Goal: Information Seeking & Learning: Learn about a topic

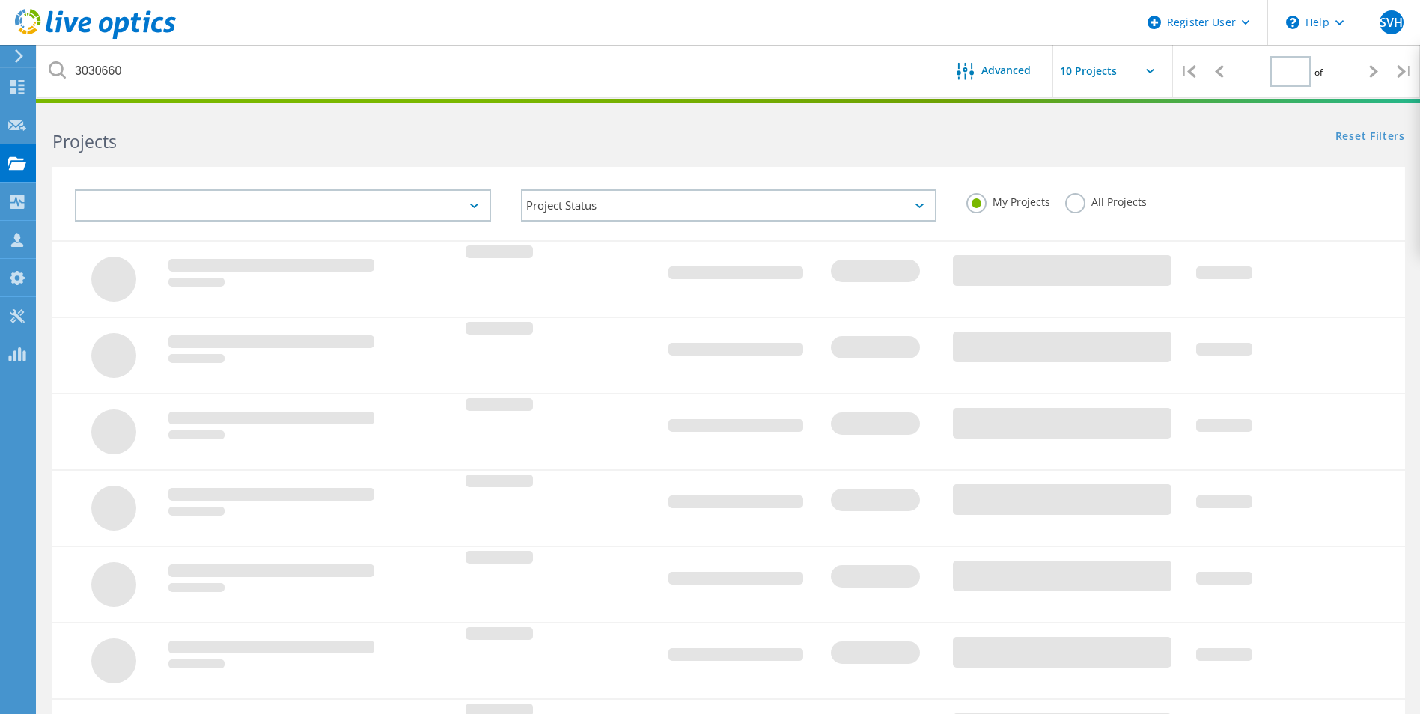
type input "1"
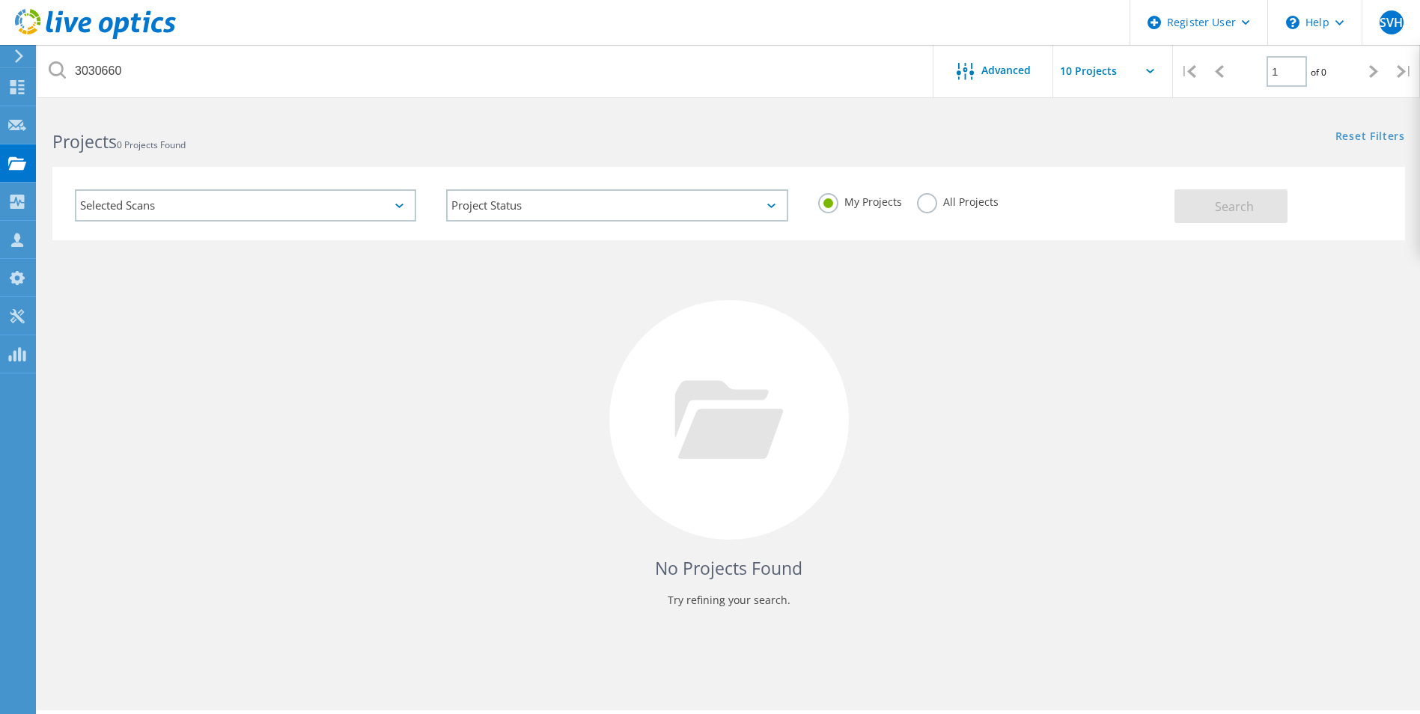
click at [18, 49] on icon at bounding box center [18, 55] width 11 height 13
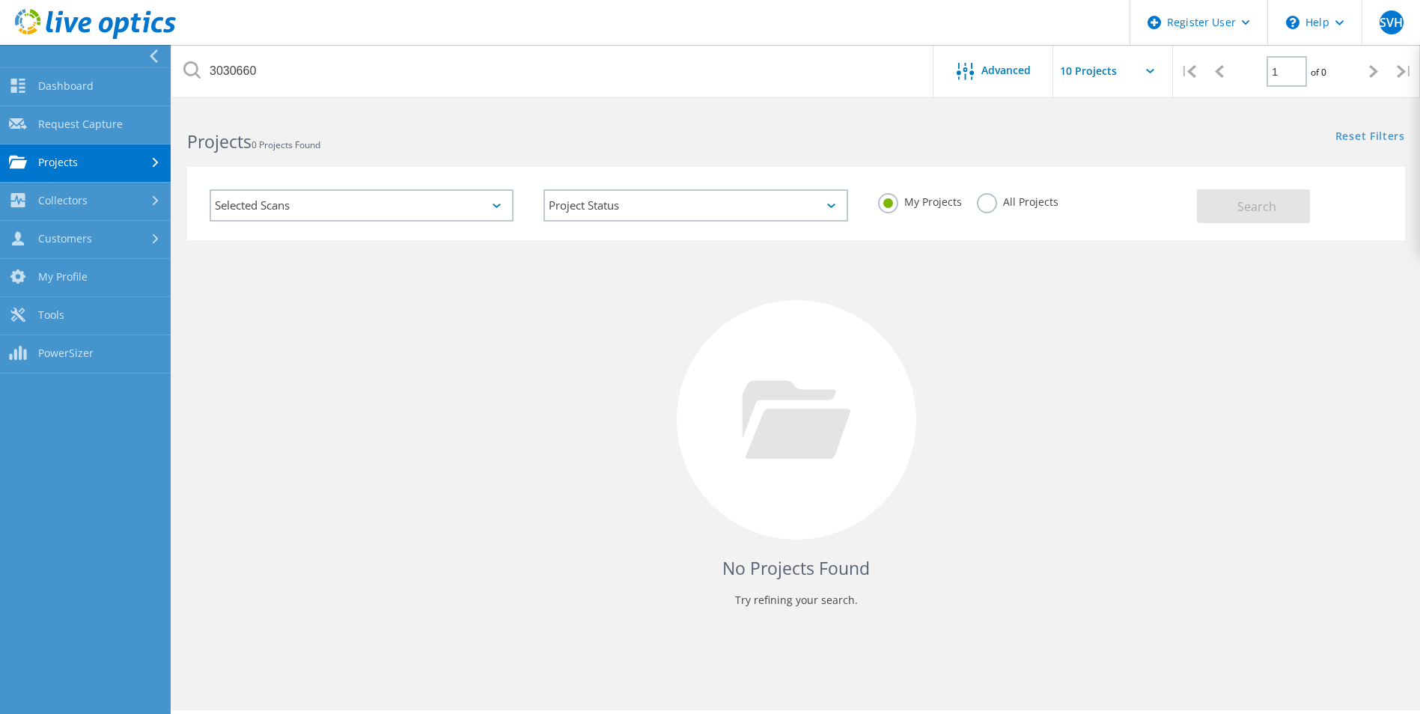
click at [130, 160] on link "Projects" at bounding box center [85, 163] width 171 height 38
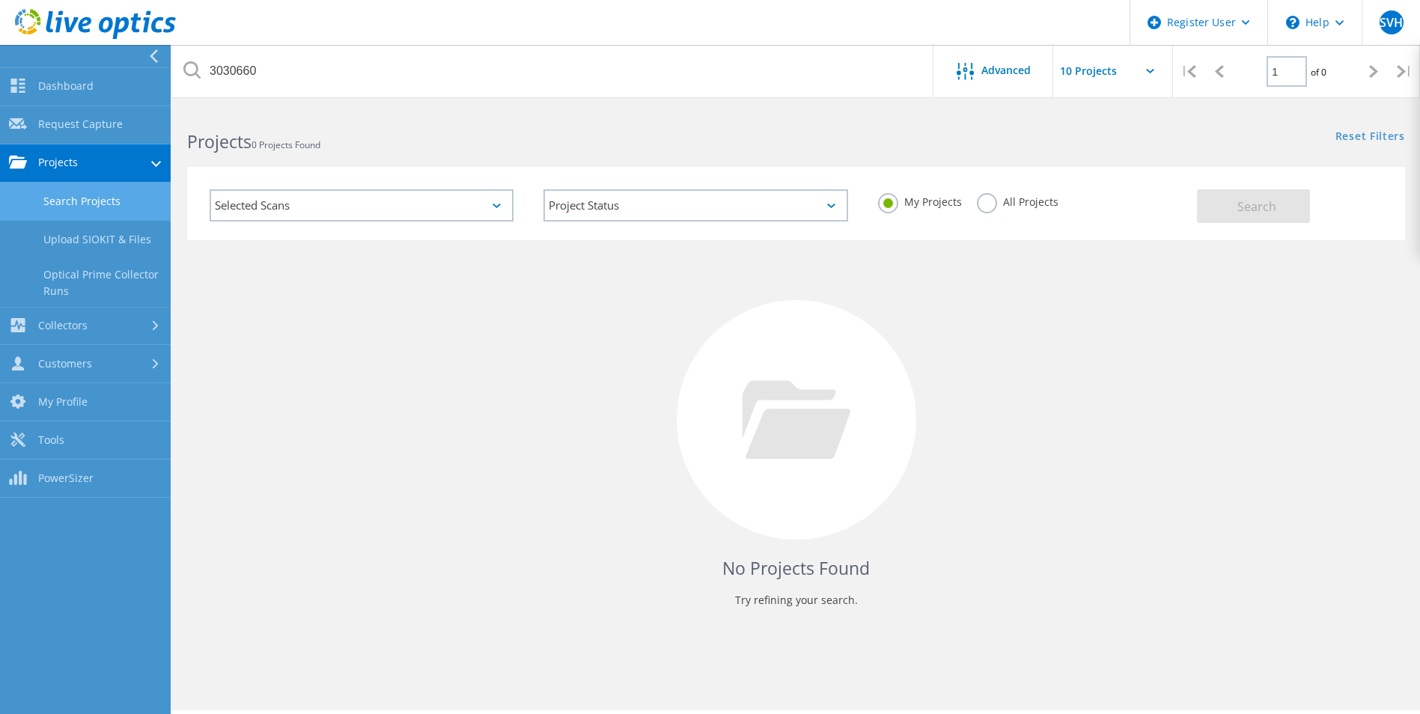
click at [129, 198] on link "Search Projects" at bounding box center [85, 202] width 171 height 38
drag, startPoint x: 85, startPoint y: 177, endPoint x: 85, endPoint y: 189, distance: 11.2
click at [86, 180] on link "Projects" at bounding box center [85, 163] width 171 height 38
click at [88, 201] on div "Dashboard Dashboard Request Capture Request Capture Projects Search Projects Up…" at bounding box center [85, 220] width 171 height 306
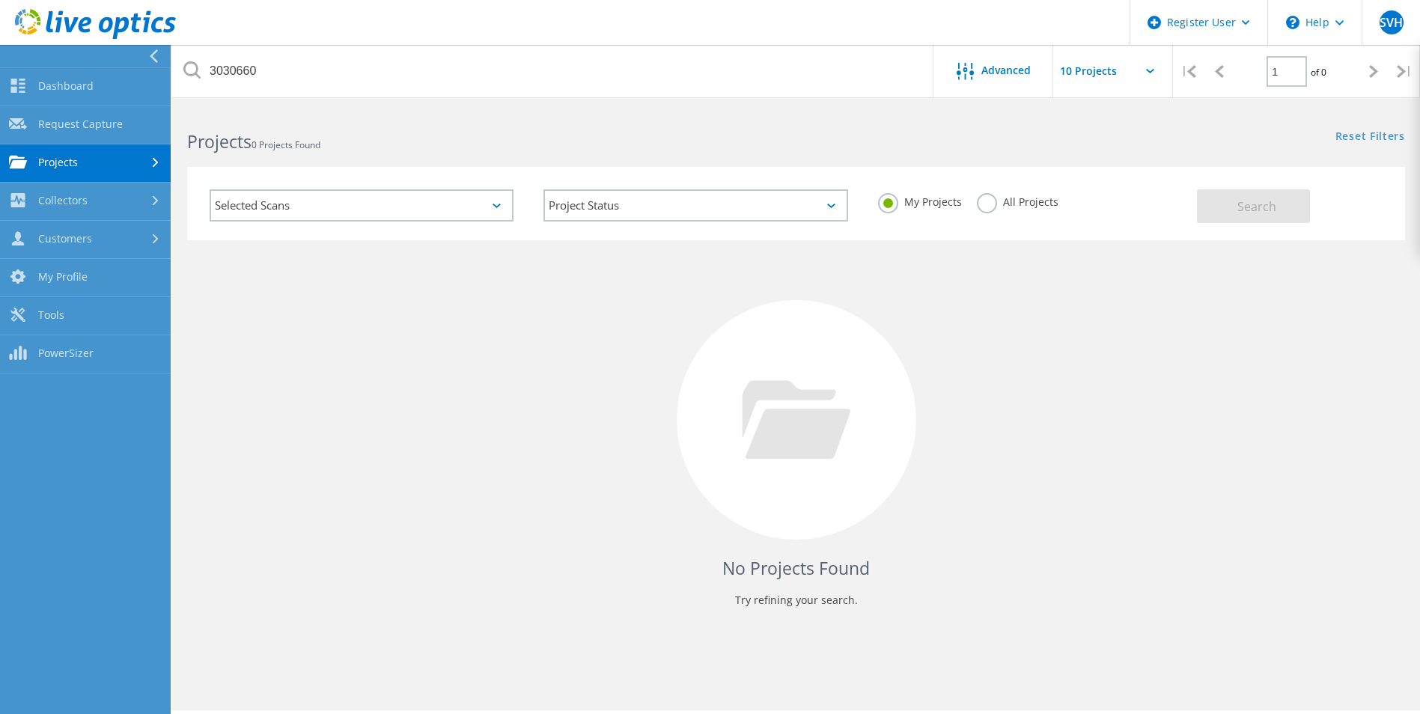
click at [103, 164] on link "Projects" at bounding box center [85, 163] width 171 height 38
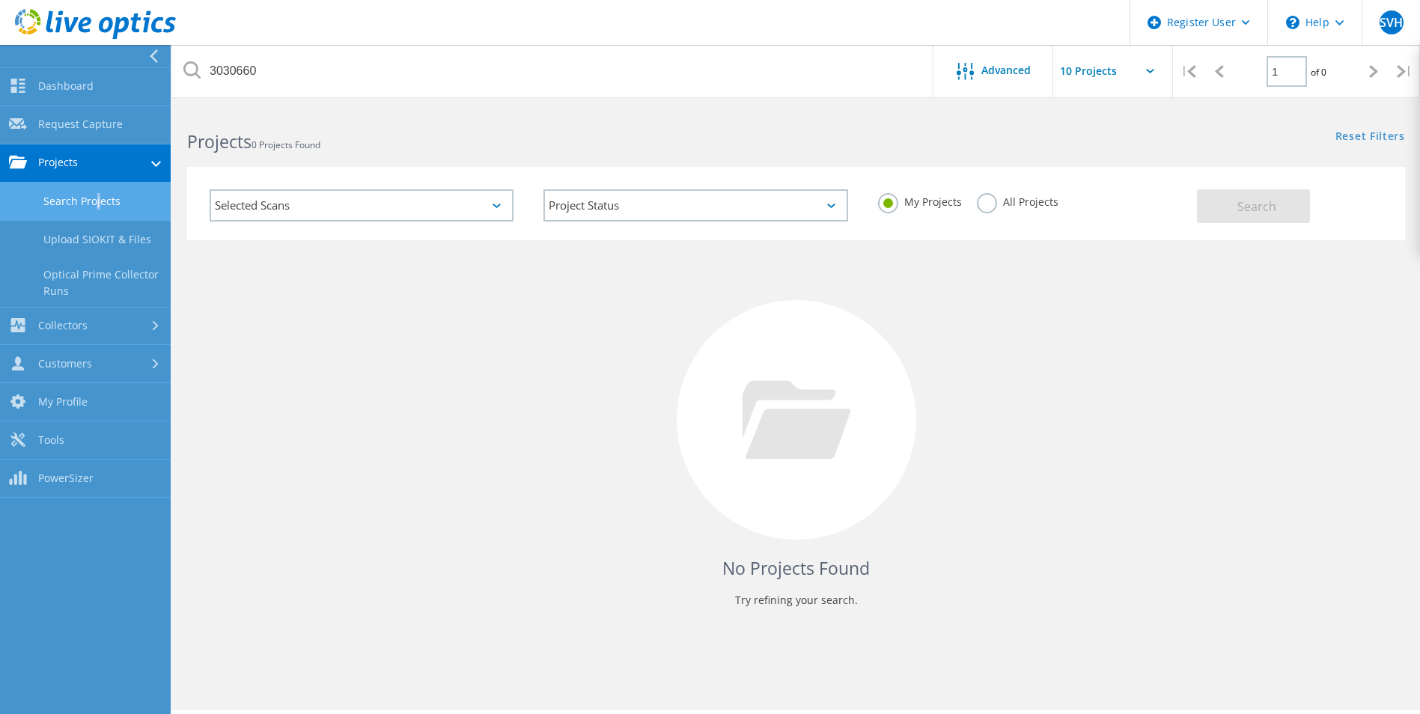
click at [95, 209] on link "Search Projects" at bounding box center [85, 202] width 171 height 38
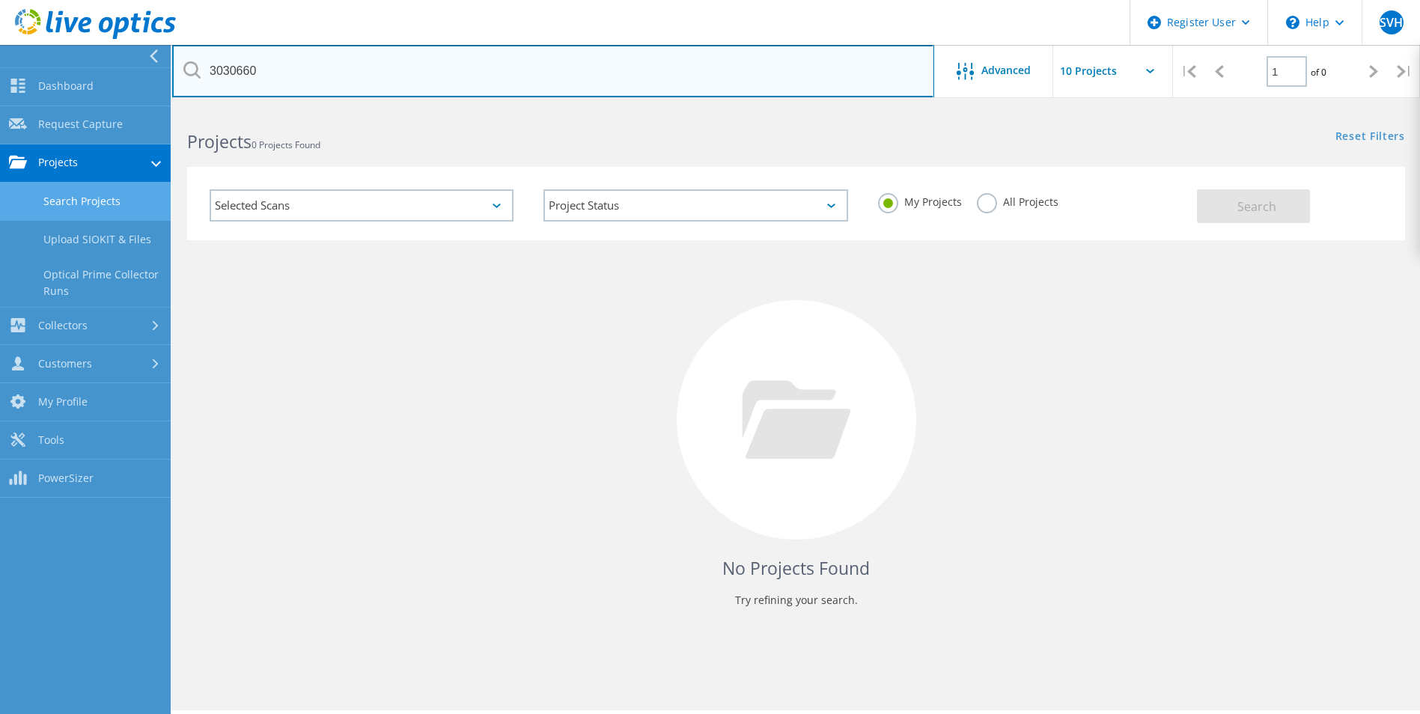
drag, startPoint x: 95, startPoint y: 209, endPoint x: 179, endPoint y: 71, distance: 161.3
click at [179, 71] on input "3030660" at bounding box center [553, 71] width 762 height 52
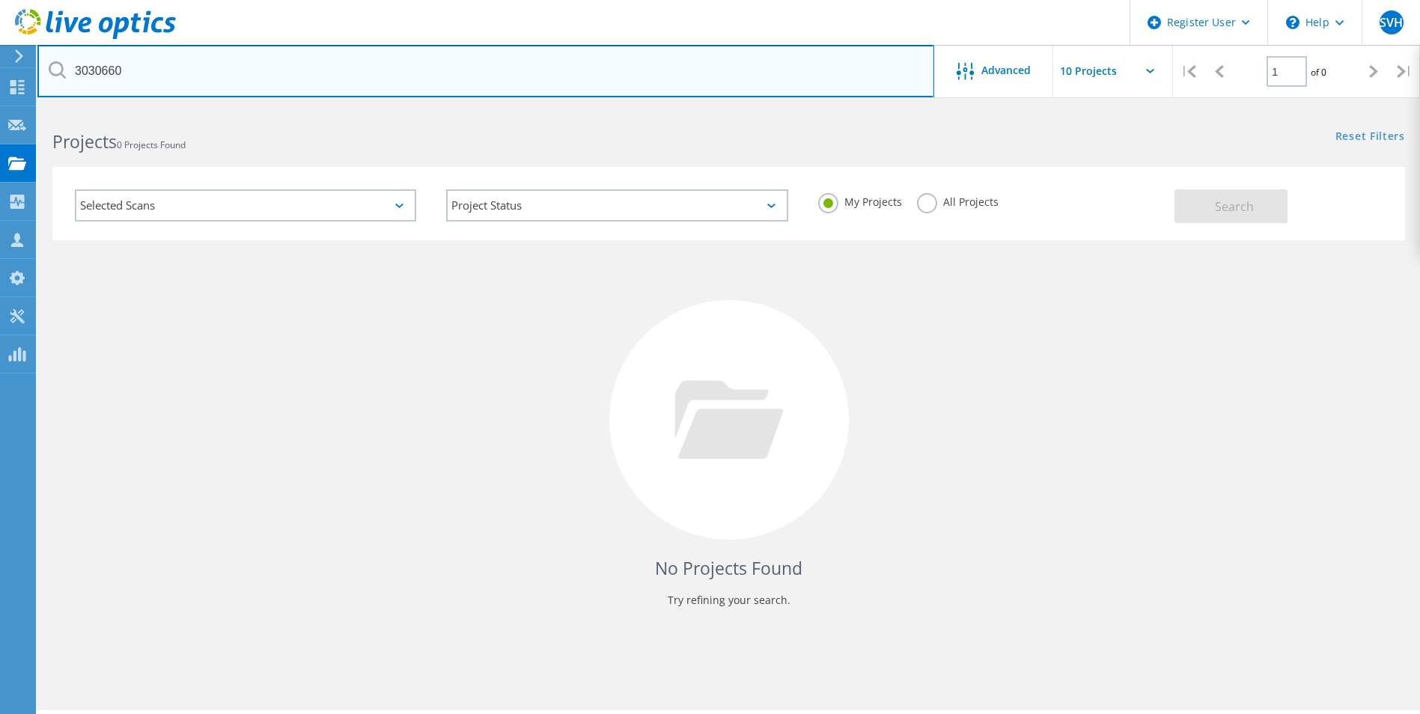
paste input "276038"
type input "2760380"
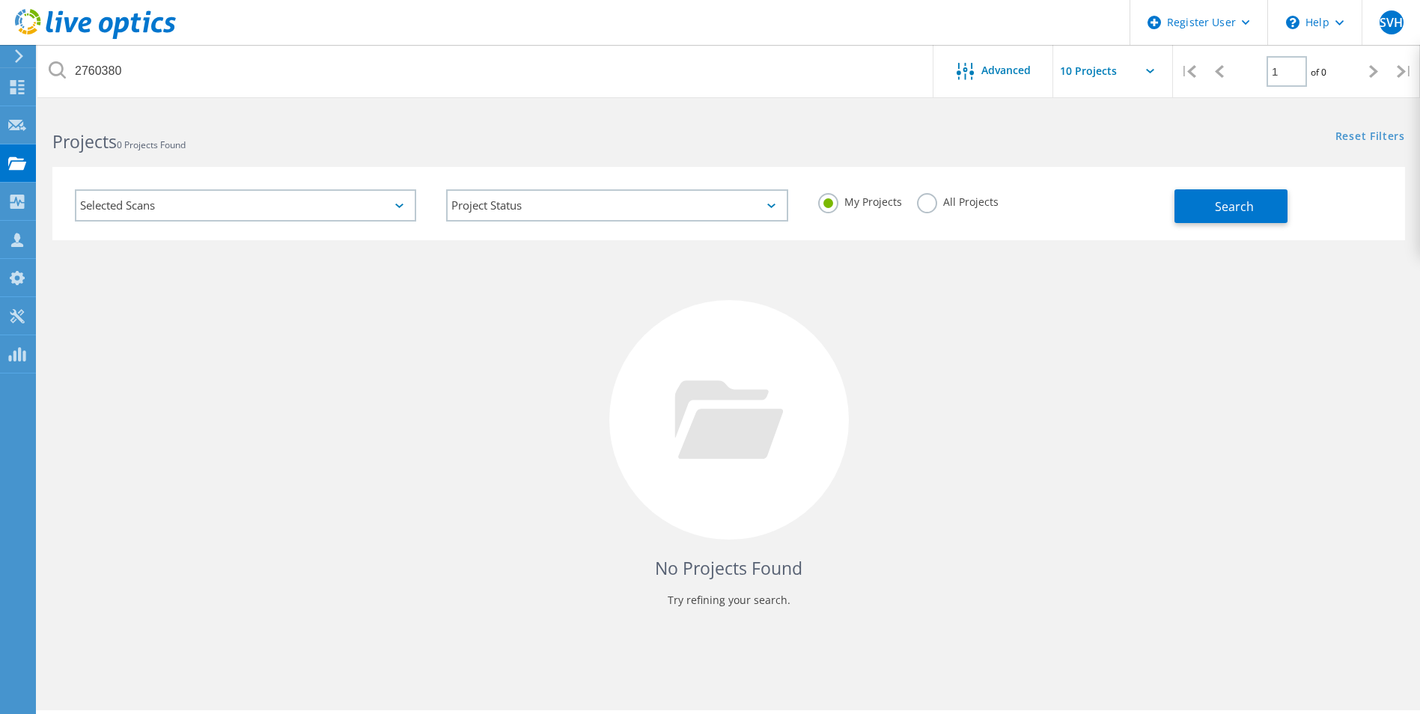
click at [924, 203] on label "All Projects" at bounding box center [958, 200] width 82 height 14
click at [0, 0] on input "All Projects" at bounding box center [0, 0] width 0 height 0
click at [1197, 218] on button "Search" at bounding box center [1231, 206] width 113 height 34
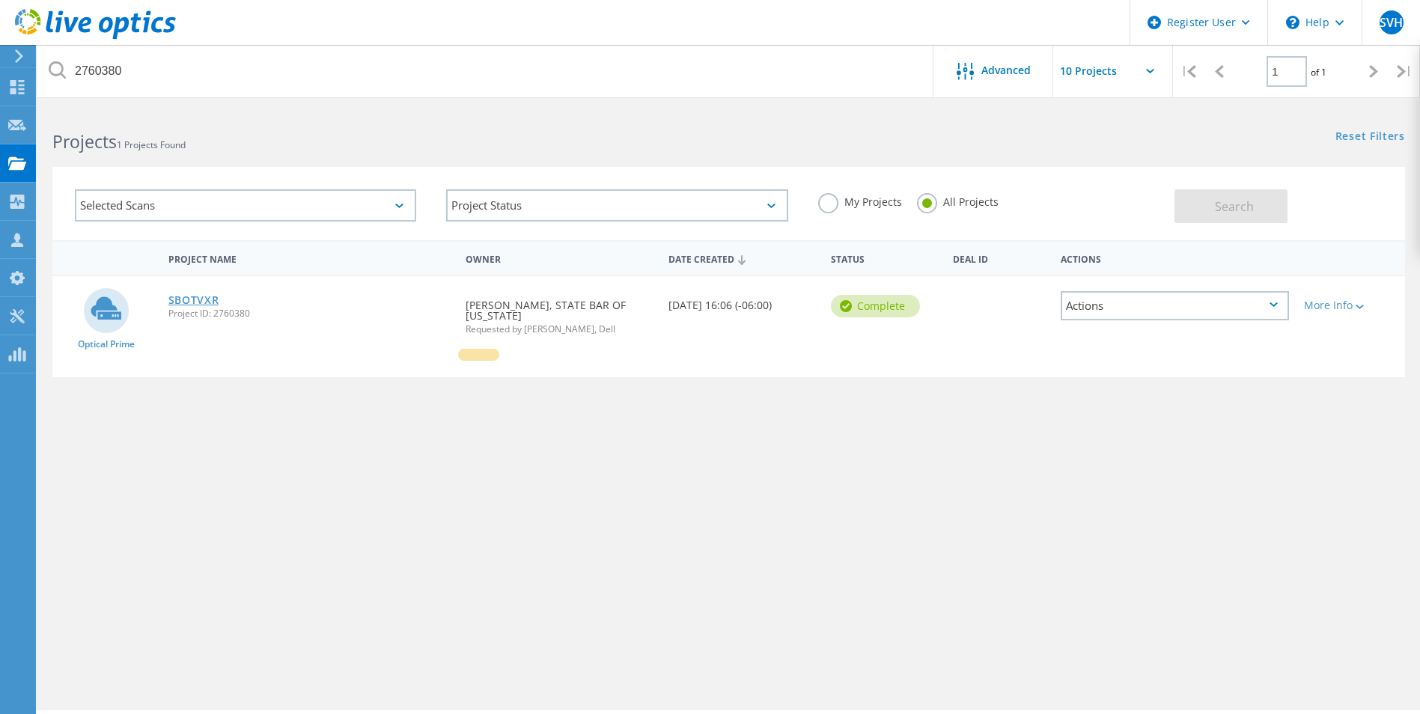
click at [207, 299] on link "SBOTVXR" at bounding box center [193, 300] width 51 height 10
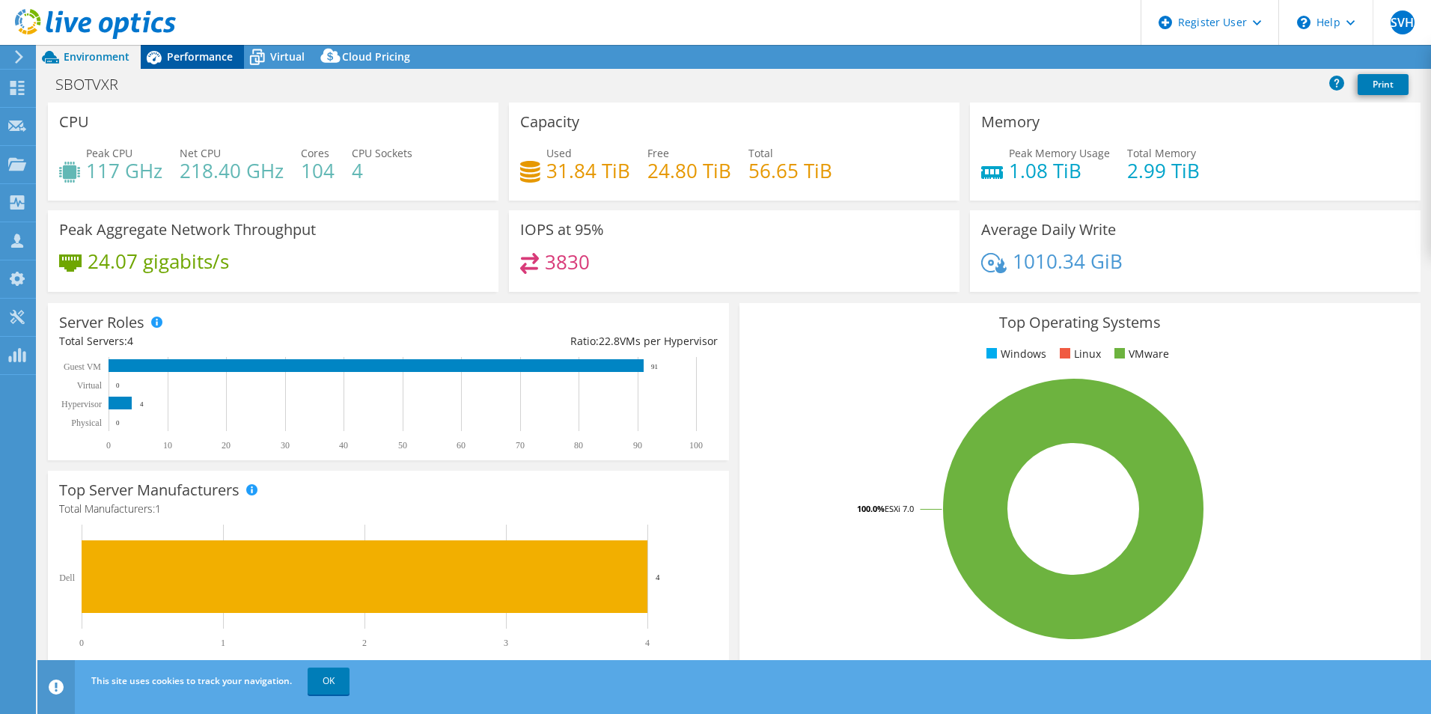
click at [203, 54] on span "Performance" at bounding box center [200, 56] width 66 height 14
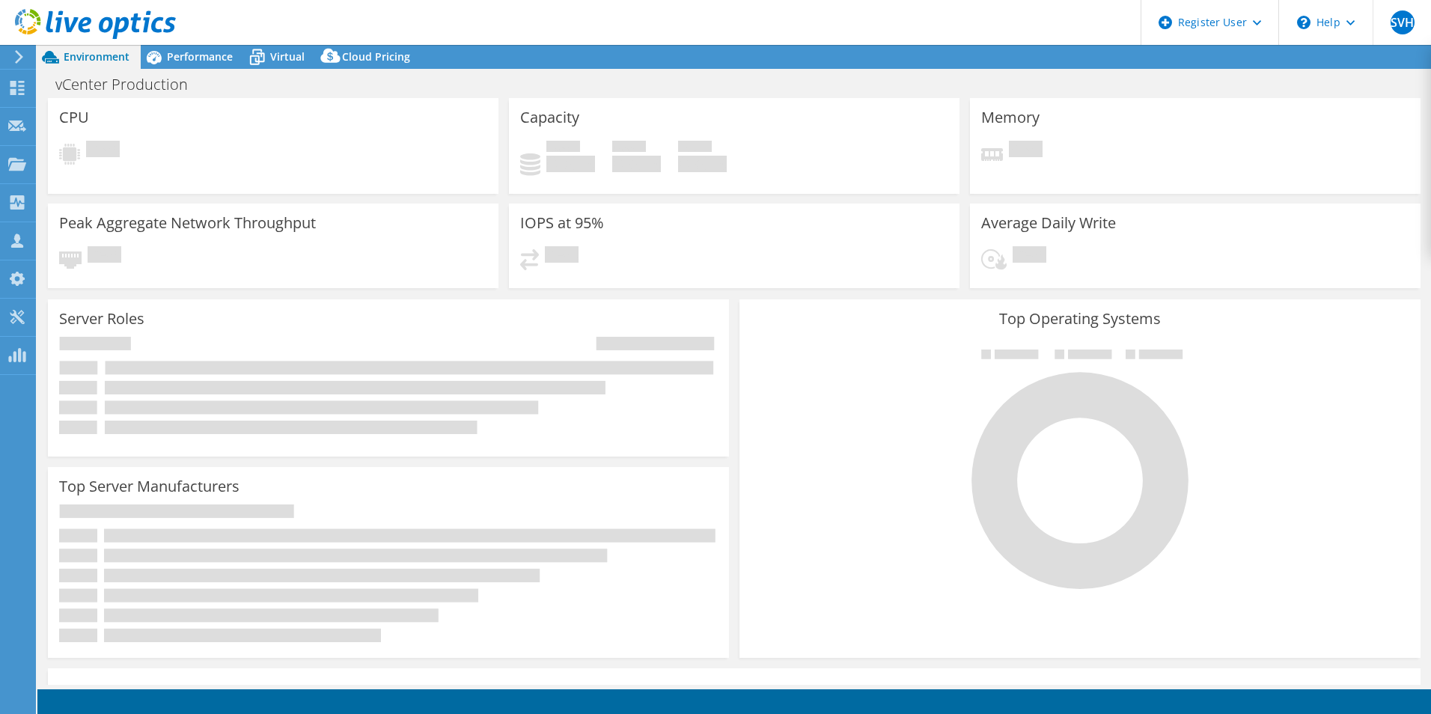
select select "USD"
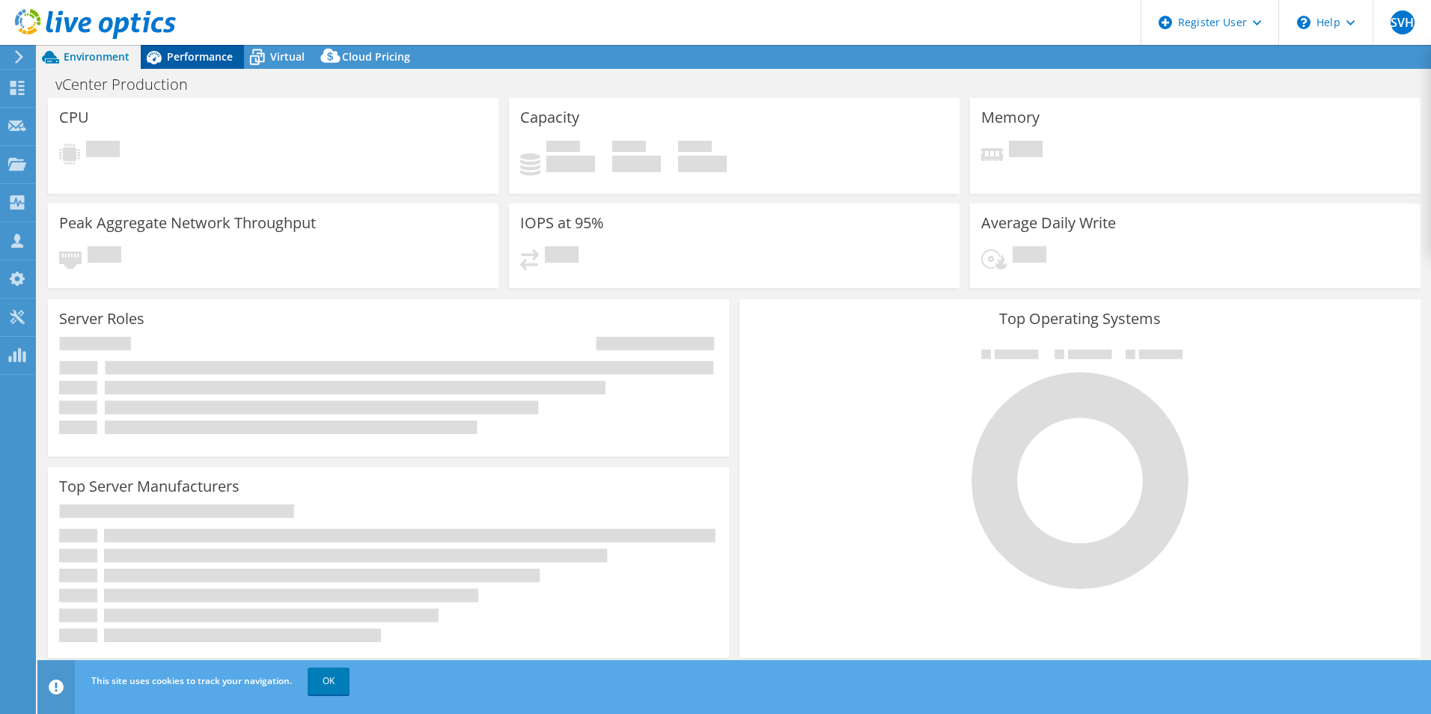
click at [212, 60] on span "Performance" at bounding box center [200, 56] width 66 height 14
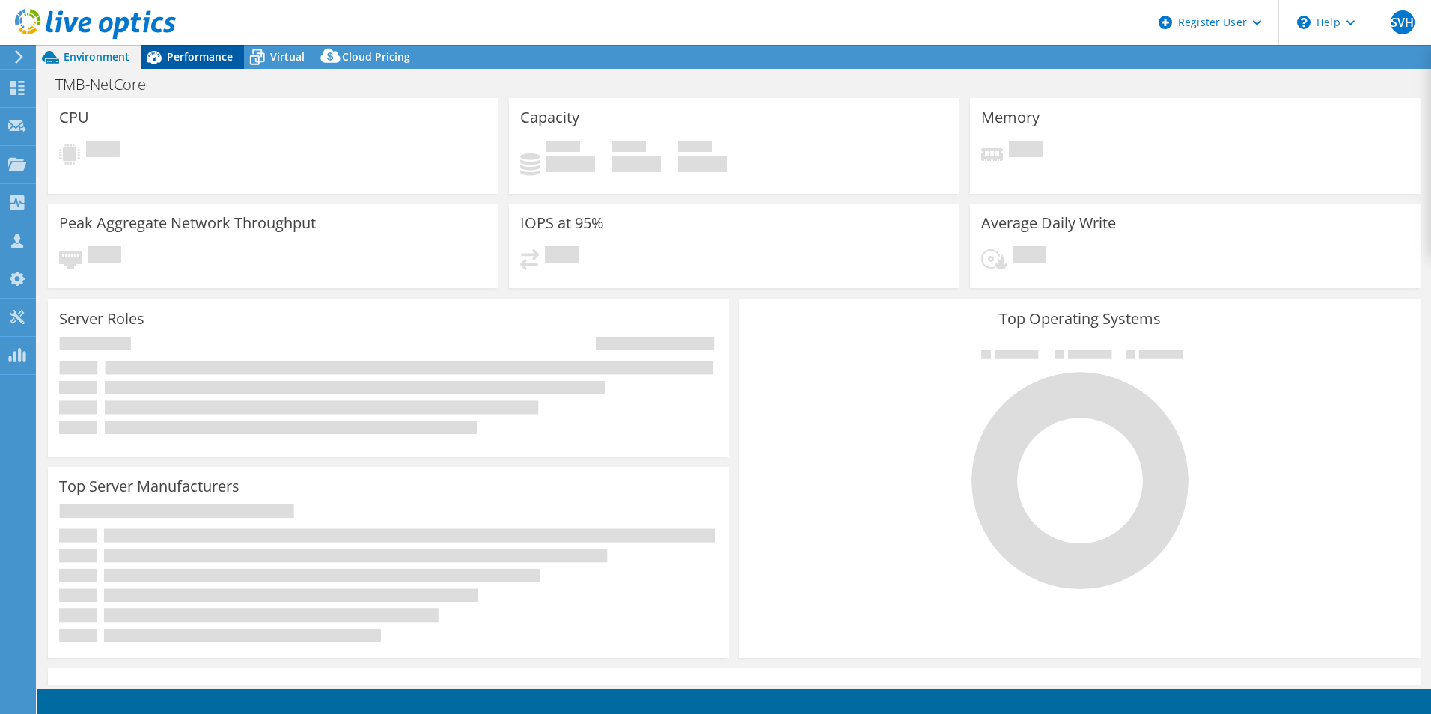
click at [216, 58] on span "Performance" at bounding box center [200, 56] width 66 height 14
select select "USD"
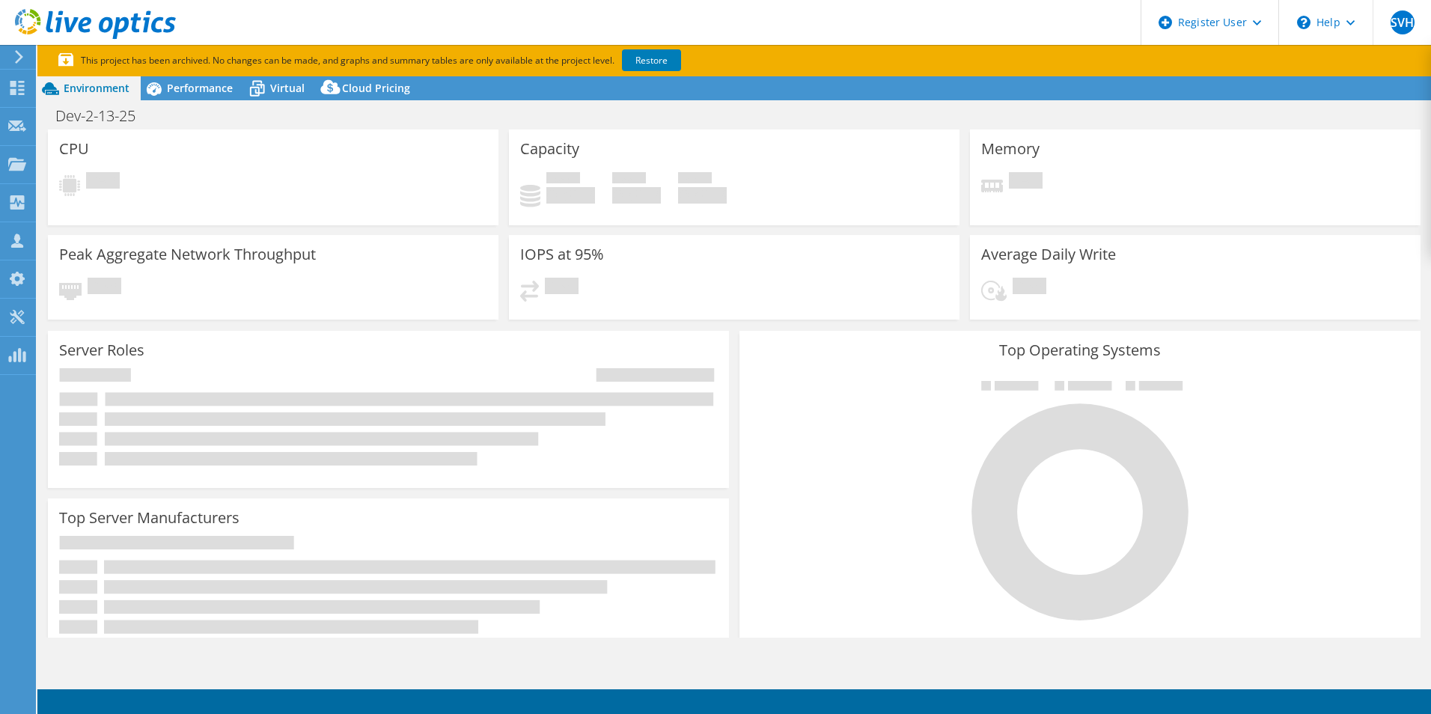
select select "USD"
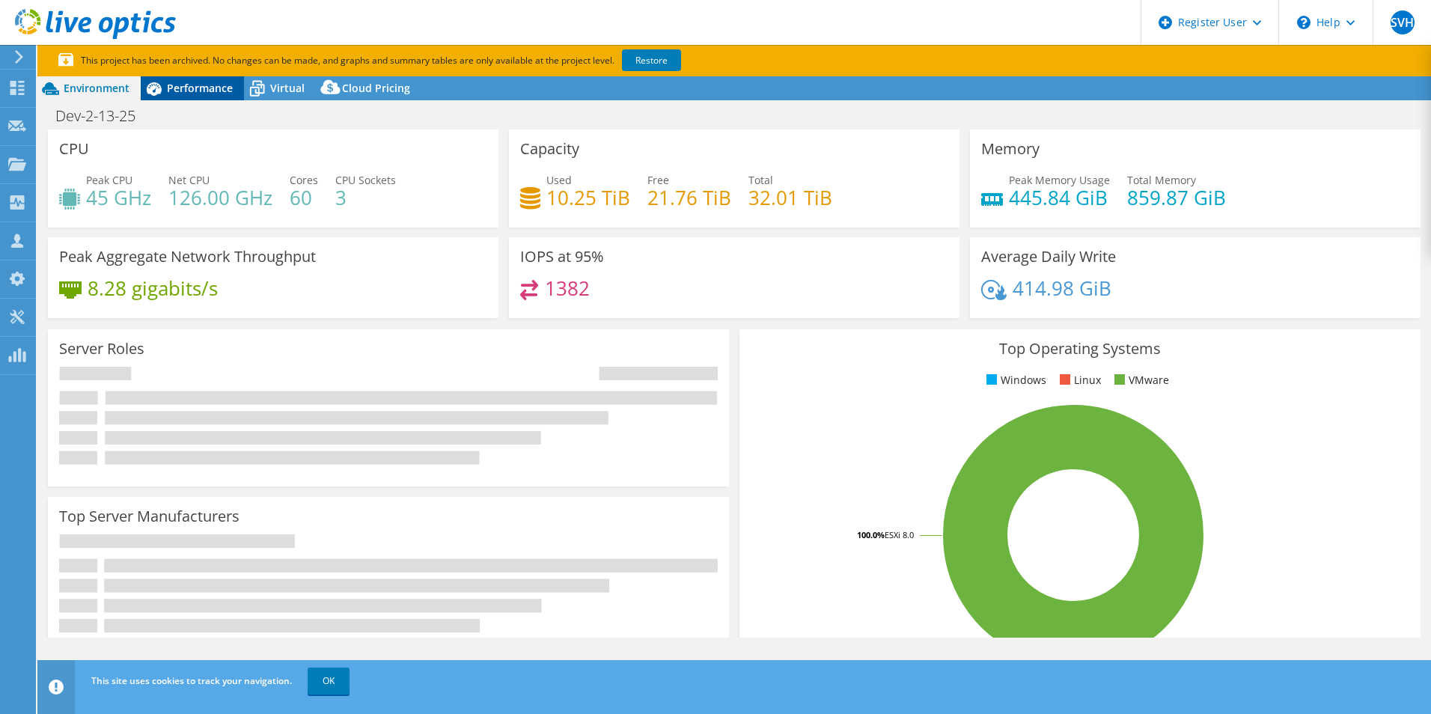
click at [189, 97] on div "Performance" at bounding box center [192, 88] width 103 height 24
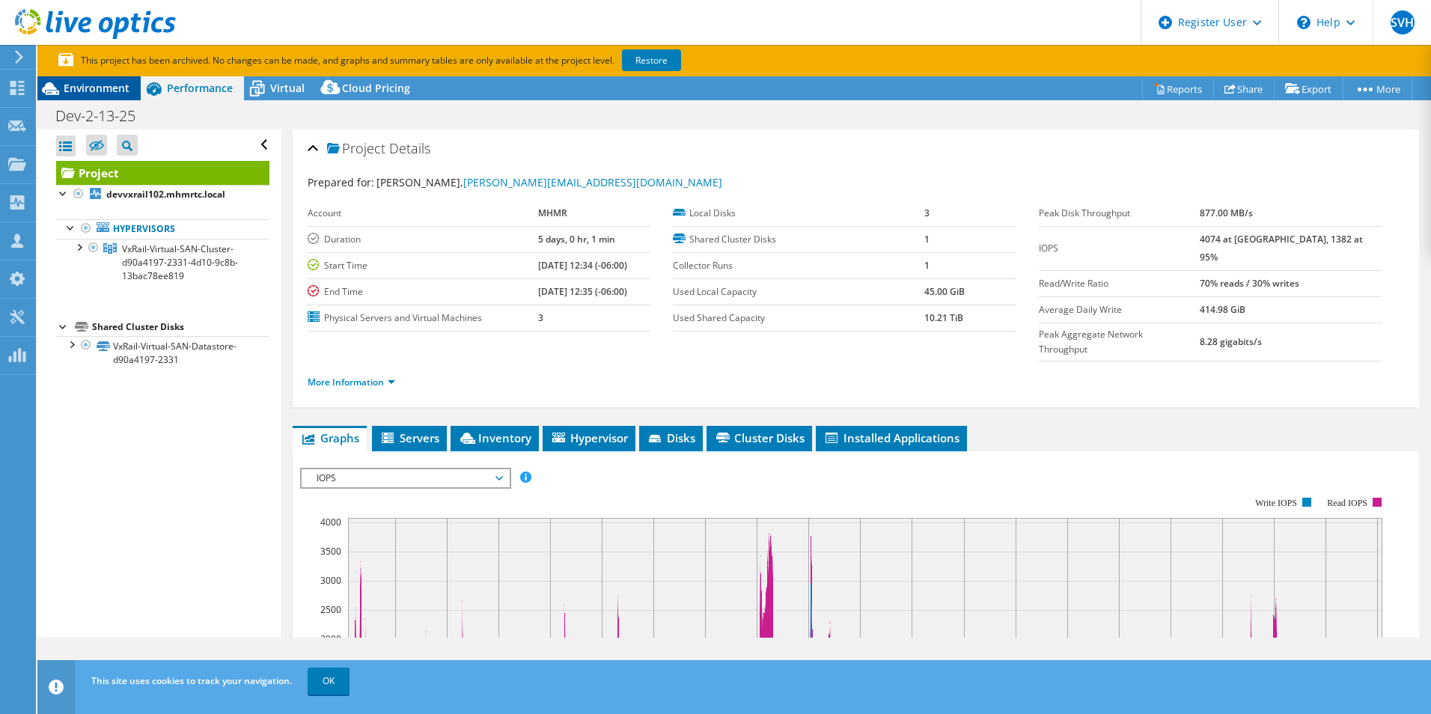
click at [89, 94] on span "Environment" at bounding box center [97, 88] width 66 height 14
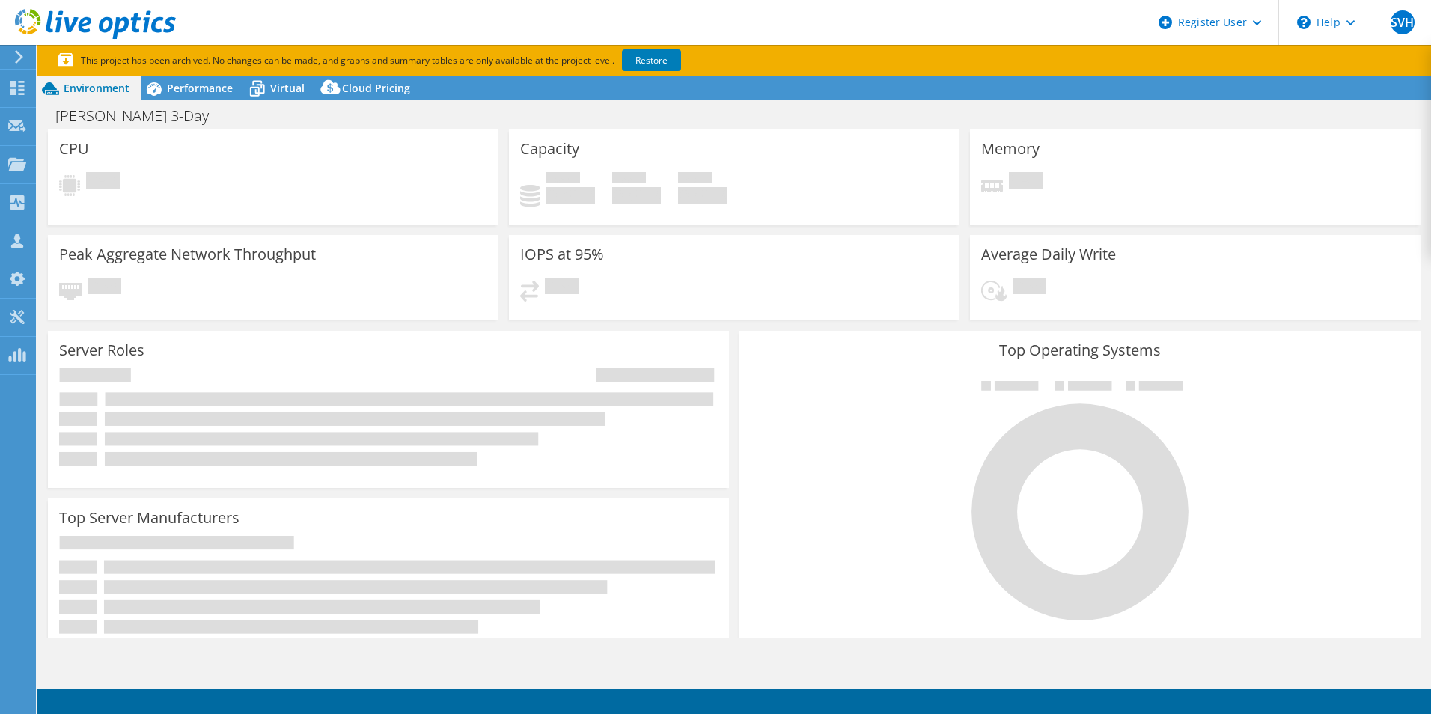
select select "USD"
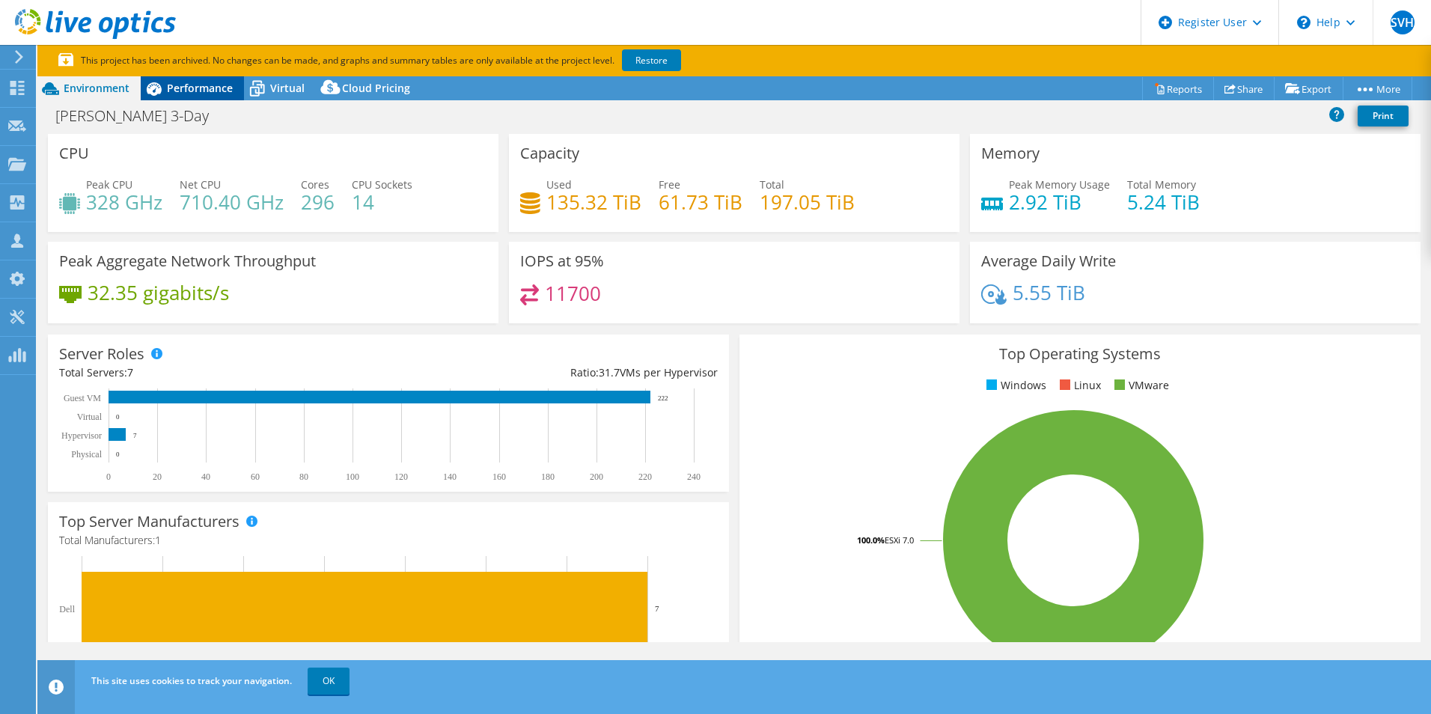
click at [194, 96] on div "Performance" at bounding box center [192, 88] width 103 height 24
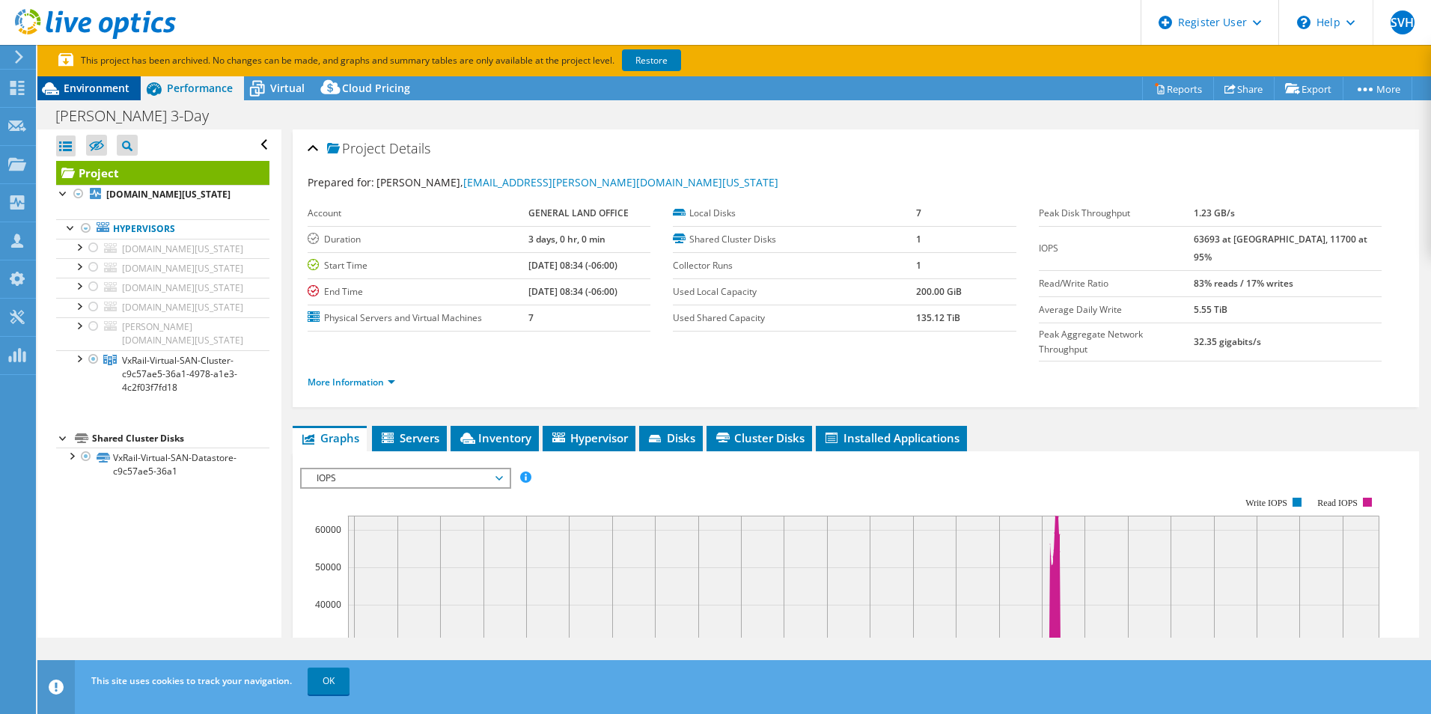
click at [123, 82] on span "Environment" at bounding box center [97, 88] width 66 height 14
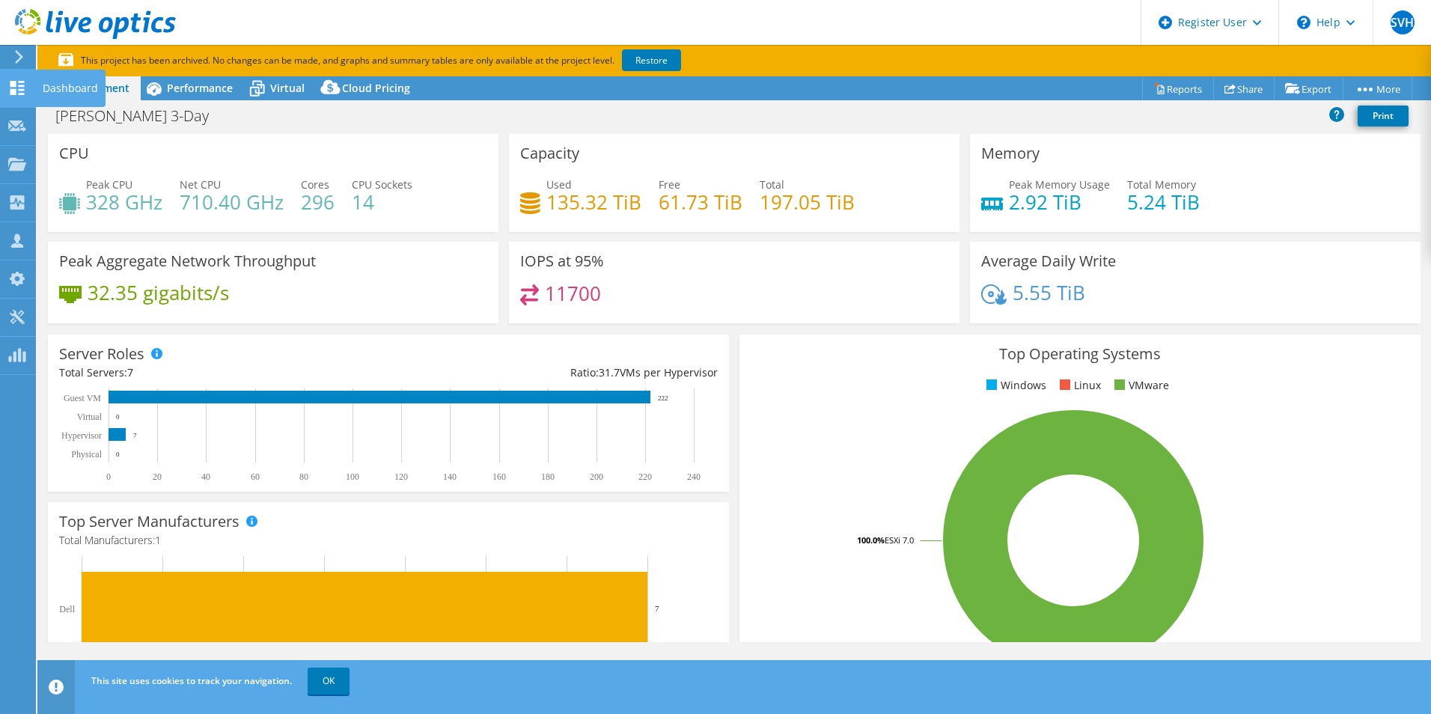
click at [17, 61] on use at bounding box center [19, 56] width 8 height 13
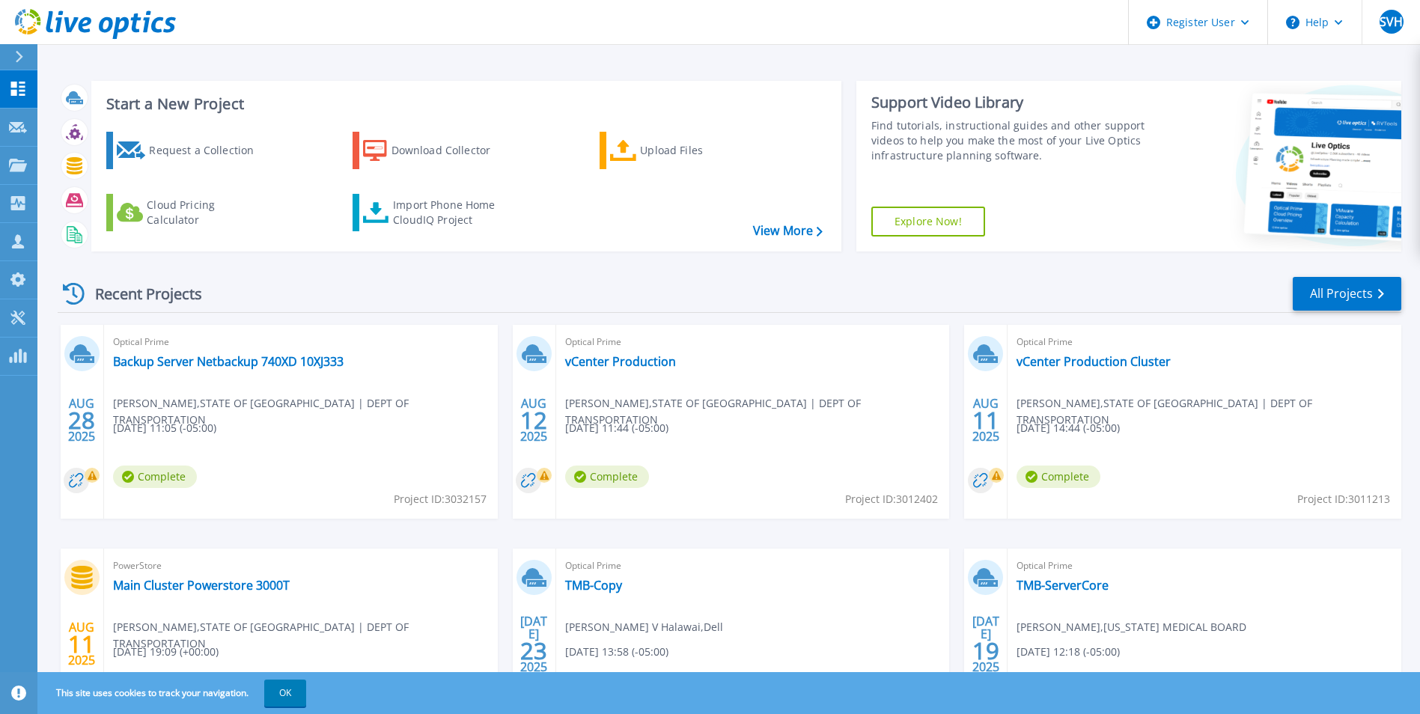
click at [0, 58] on html "Register User Help SVH Dell User [PERSON_NAME] V Halawai [PERSON_NAME][EMAIL_AD…" at bounding box center [710, 328] width 1420 height 657
click at [11, 58] on button at bounding box center [18, 57] width 37 height 26
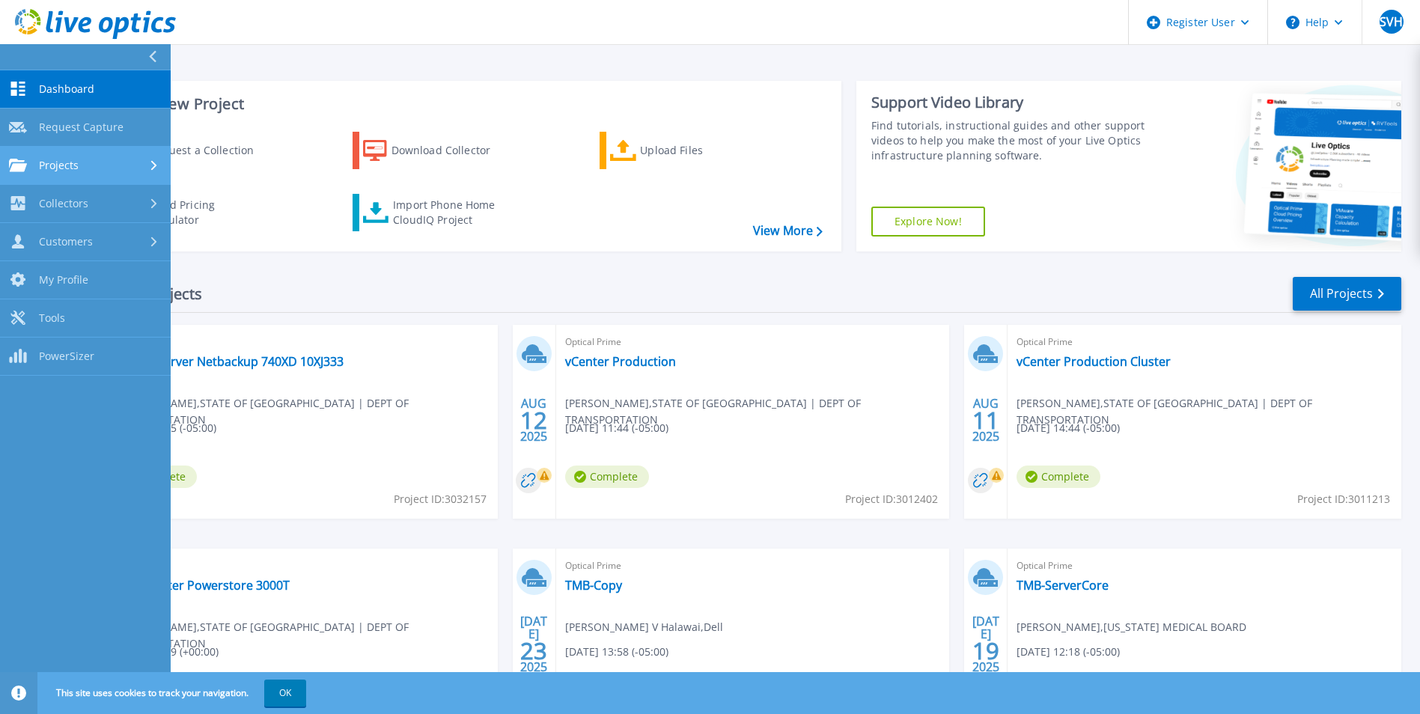
click at [165, 181] on link "Projects Projects" at bounding box center [85, 166] width 171 height 38
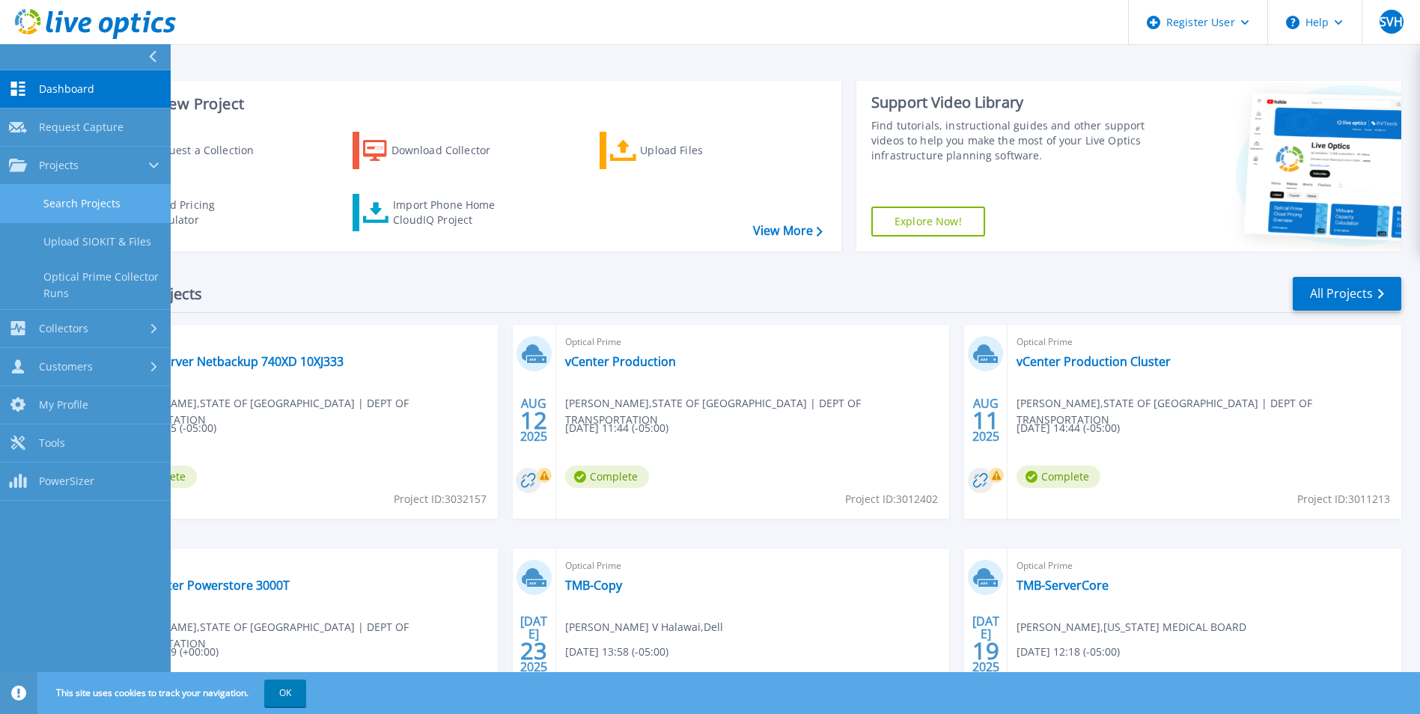
click at [136, 198] on link "Search Projects" at bounding box center [85, 204] width 171 height 38
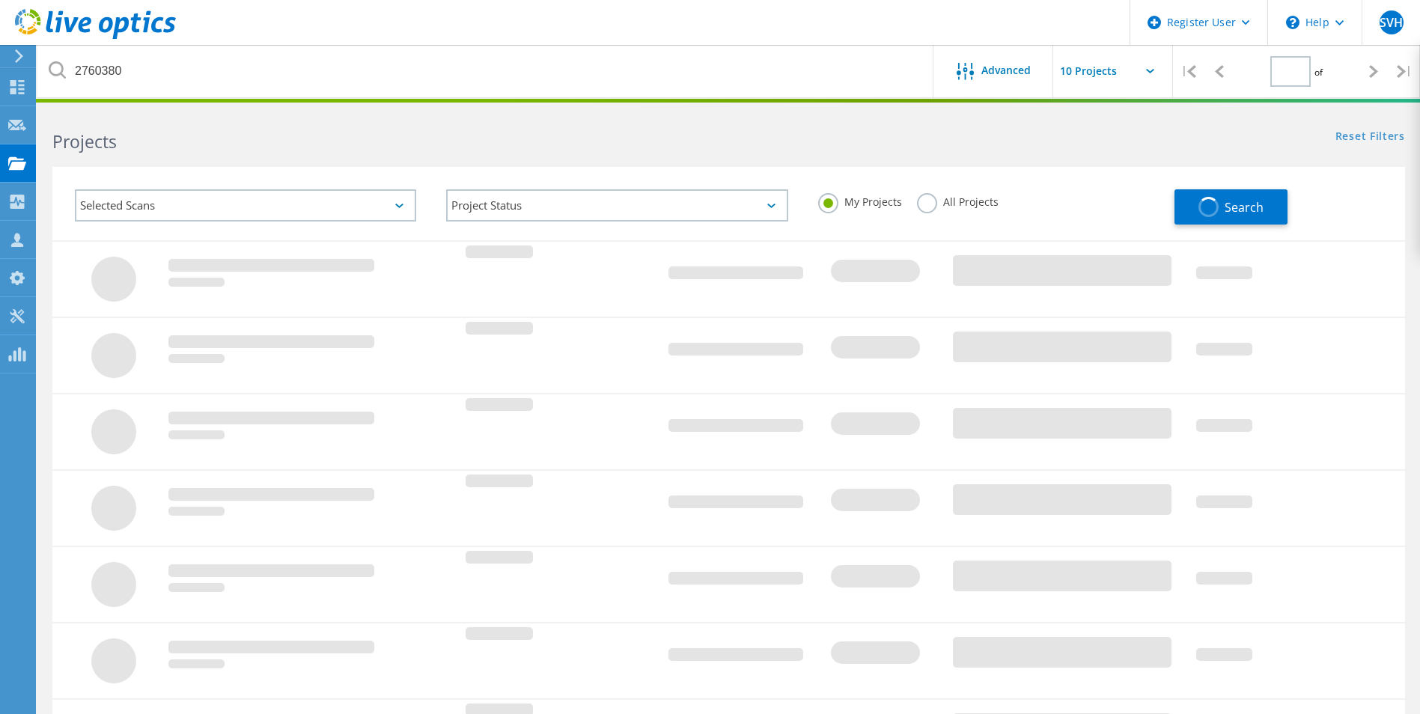
type input "1"
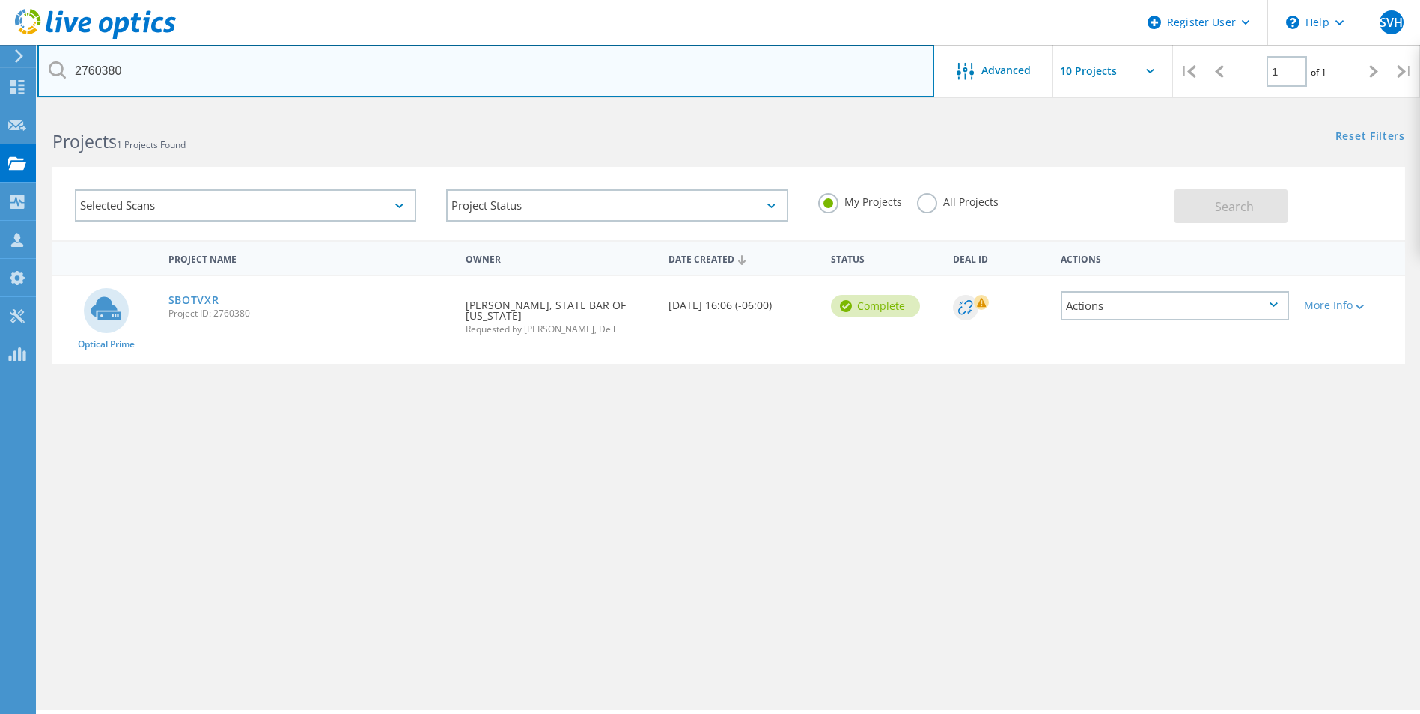
drag, startPoint x: 193, startPoint y: 61, endPoint x: 34, endPoint y: 64, distance: 159.5
click at [34, 109] on div "Register User \n Help Explore Helpful Articles Contact Support SVH Dell User [P…" at bounding box center [710, 432] width 1420 height 647
click at [138, 85] on input "2760380" at bounding box center [485, 71] width 897 height 52
drag, startPoint x: 138, startPoint y: 79, endPoint x: 37, endPoint y: 63, distance: 101.5
click at [37, 63] on input "2760380" at bounding box center [485, 71] width 897 height 52
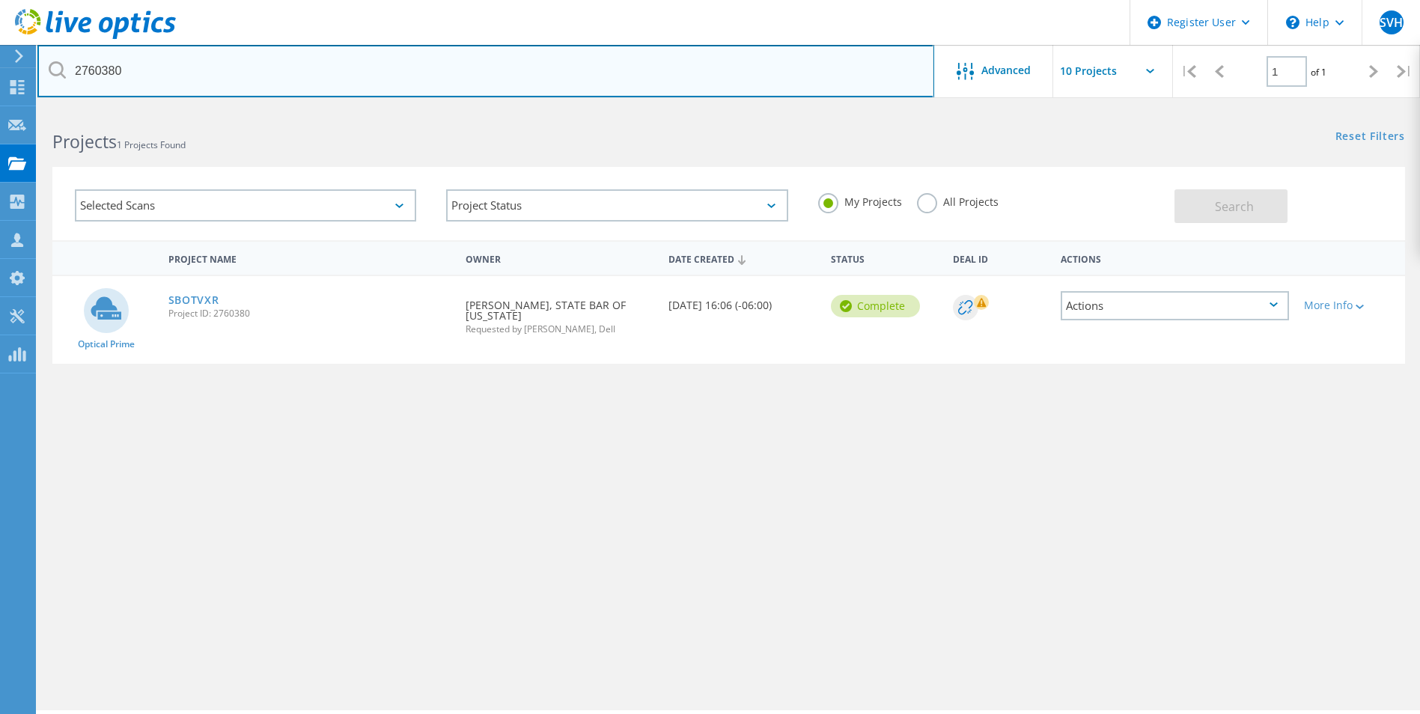
paste input "585621"
type input "2585621"
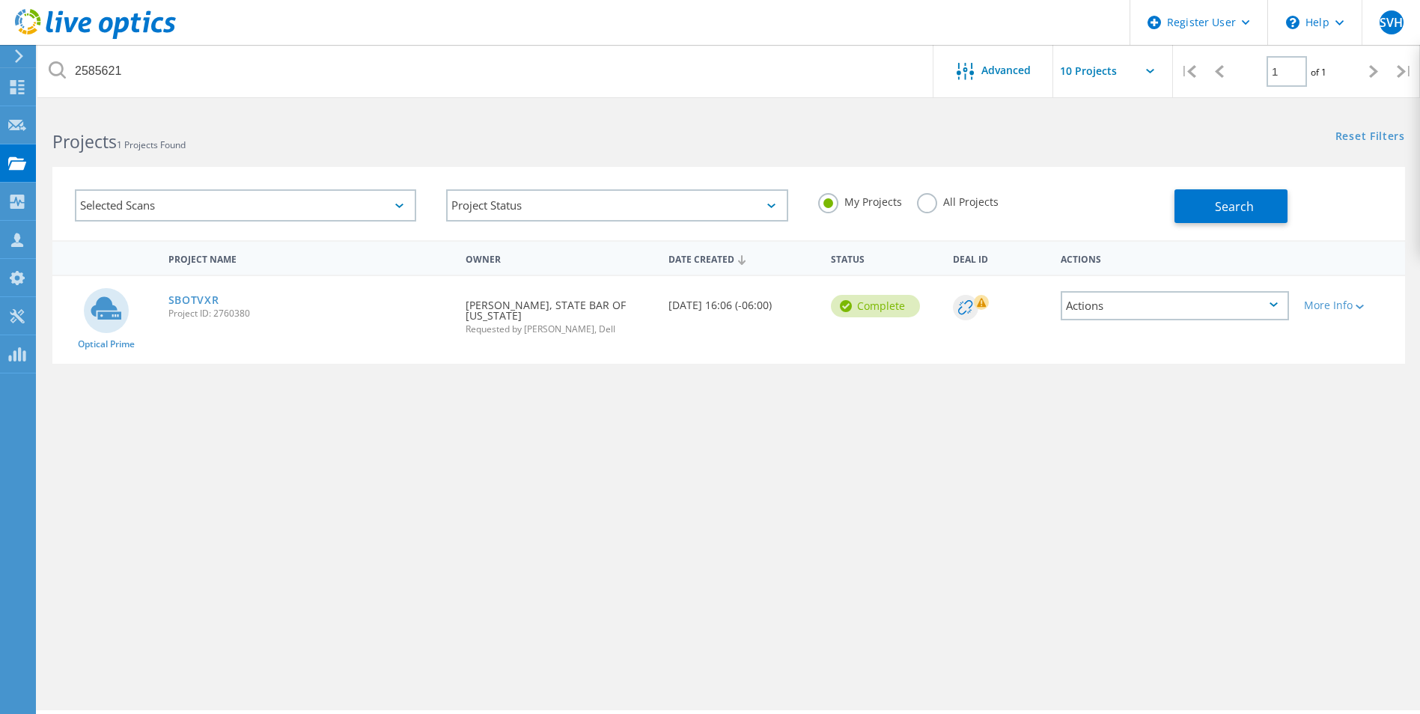
click at [912, 210] on div "My Projects All Projects" at bounding box center [988, 201] width 371 height 55
click at [931, 207] on label "All Projects" at bounding box center [958, 200] width 82 height 14
click at [0, 0] on input "All Projects" at bounding box center [0, 0] width 0 height 0
click at [1217, 201] on span "Search" at bounding box center [1234, 206] width 39 height 16
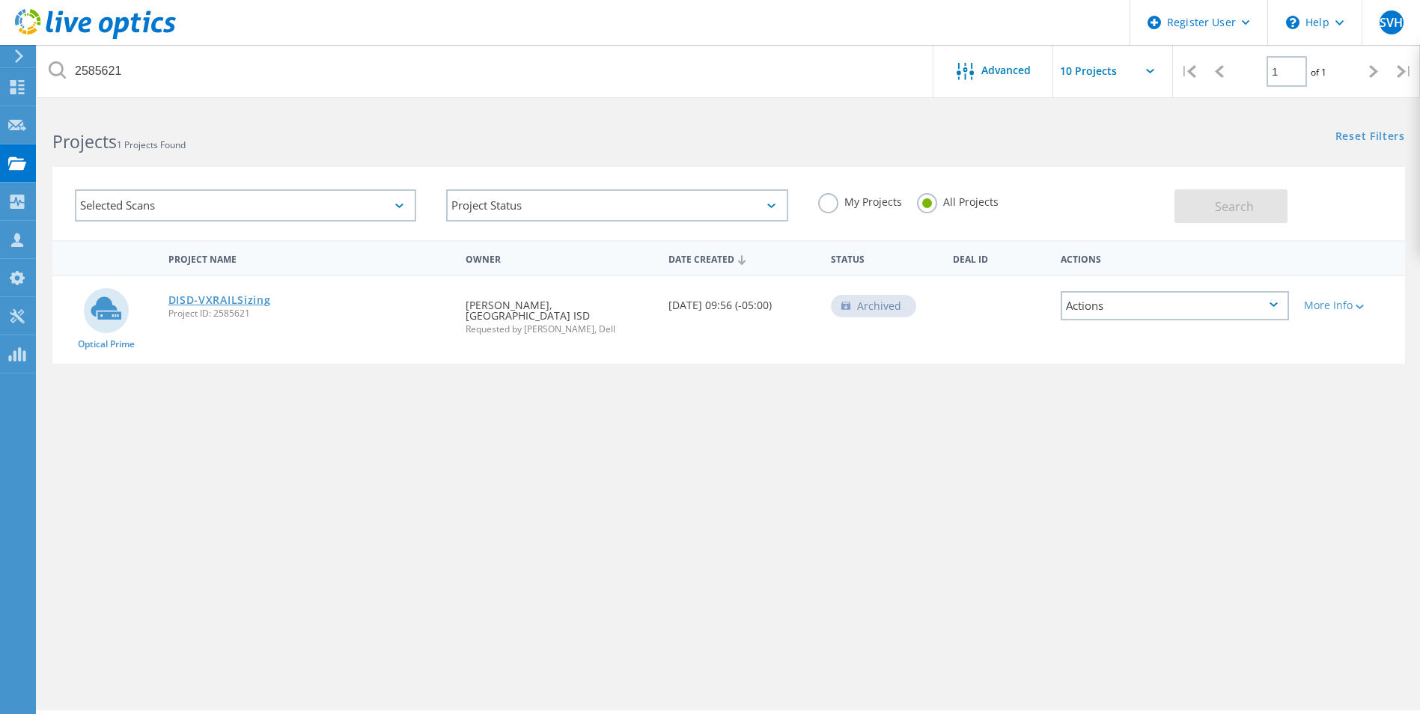
click at [215, 298] on link "DISD-VXRAILSizing" at bounding box center [219, 300] width 103 height 10
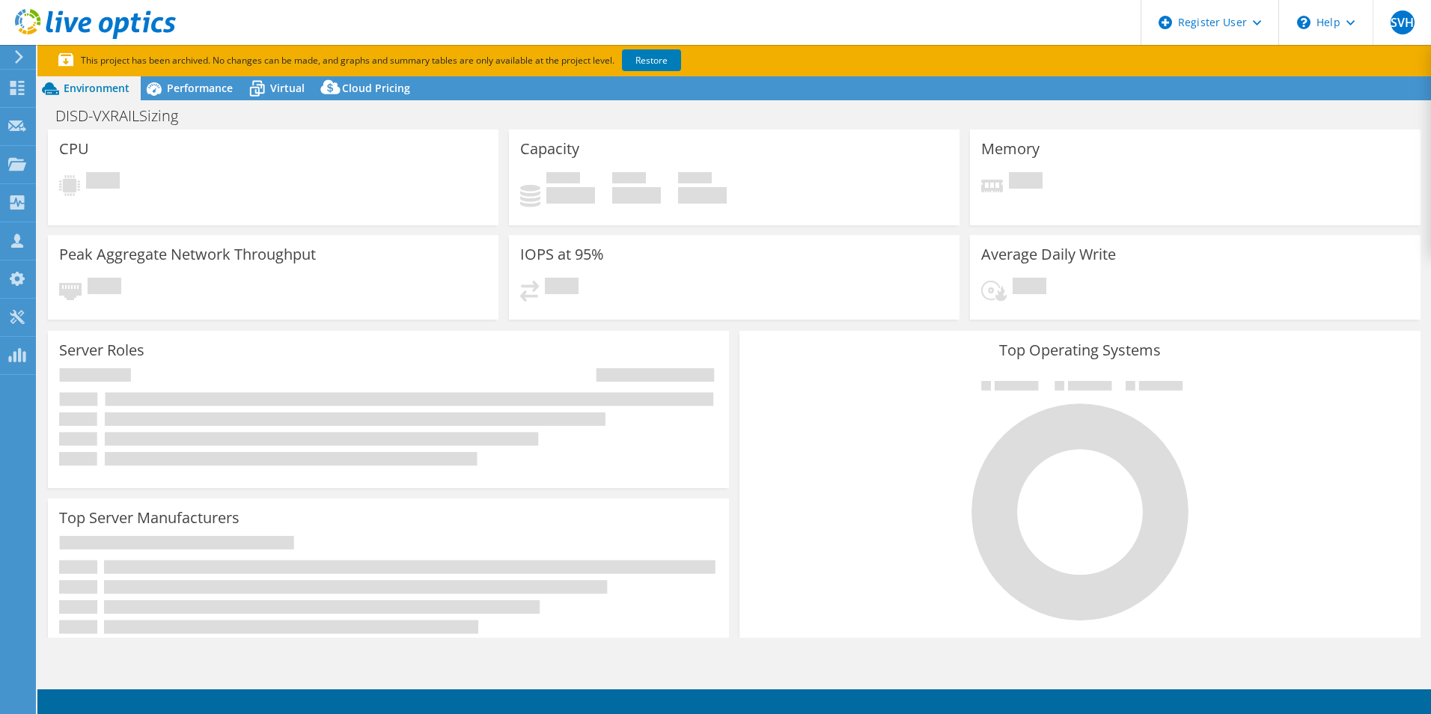
select select "USD"
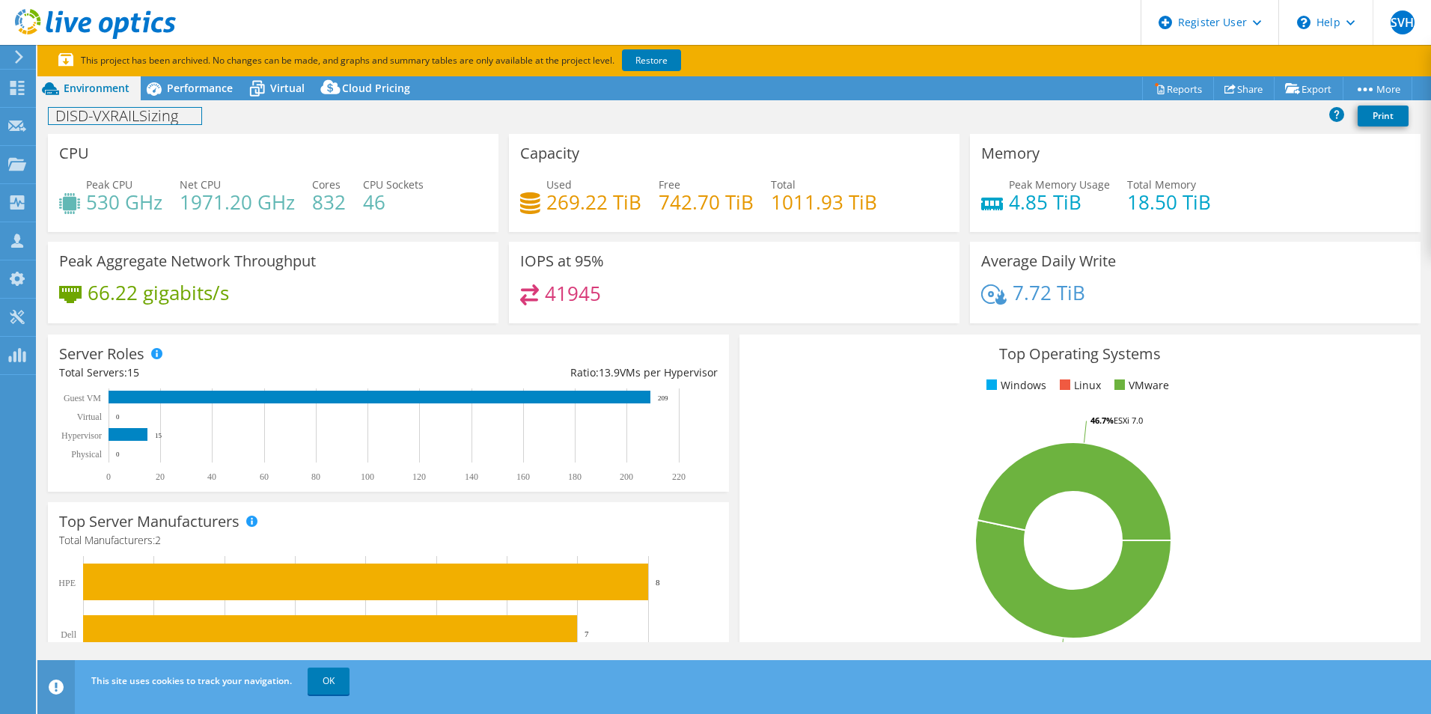
click at [197, 104] on div "DISD-VXRAILSizing Print" at bounding box center [734, 116] width 1394 height 28
click at [198, 103] on div "DISD-VXRAILSizing Print" at bounding box center [734, 116] width 1394 height 28
click at [199, 97] on div "Performance" at bounding box center [192, 88] width 103 height 24
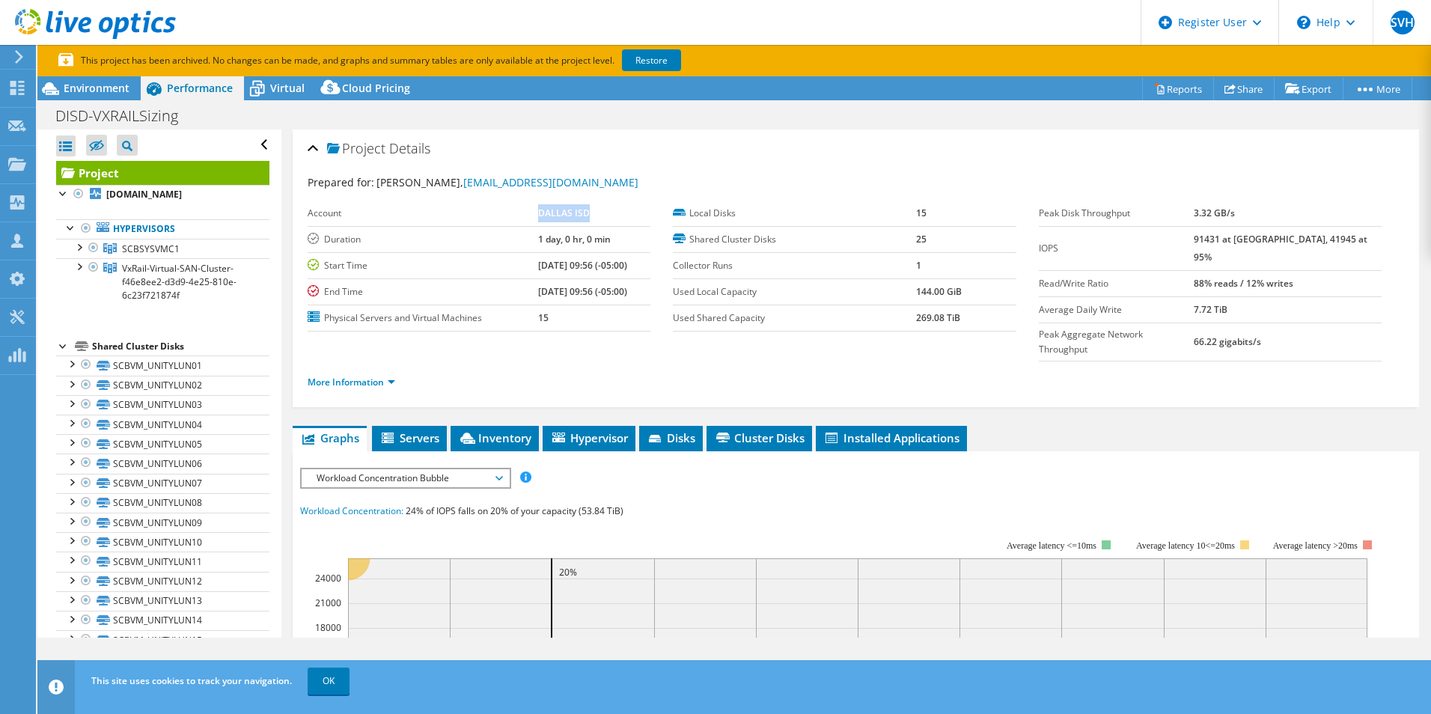
drag, startPoint x: 511, startPoint y: 214, endPoint x: 591, endPoint y: 213, distance: 80.9
click at [591, 213] on tr "Account DALLAS ISD" at bounding box center [479, 214] width 343 height 26
drag, startPoint x: 592, startPoint y: 213, endPoint x: 616, endPoint y: 236, distance: 33.4
click at [607, 226] on tbody "Account DALLAS ISD Duration 1 day, 0 hr, 0 min Start Time [DATE] 09:56 (-05:00)…" at bounding box center [479, 266] width 343 height 131
